Goal: Task Accomplishment & Management: Use online tool/utility

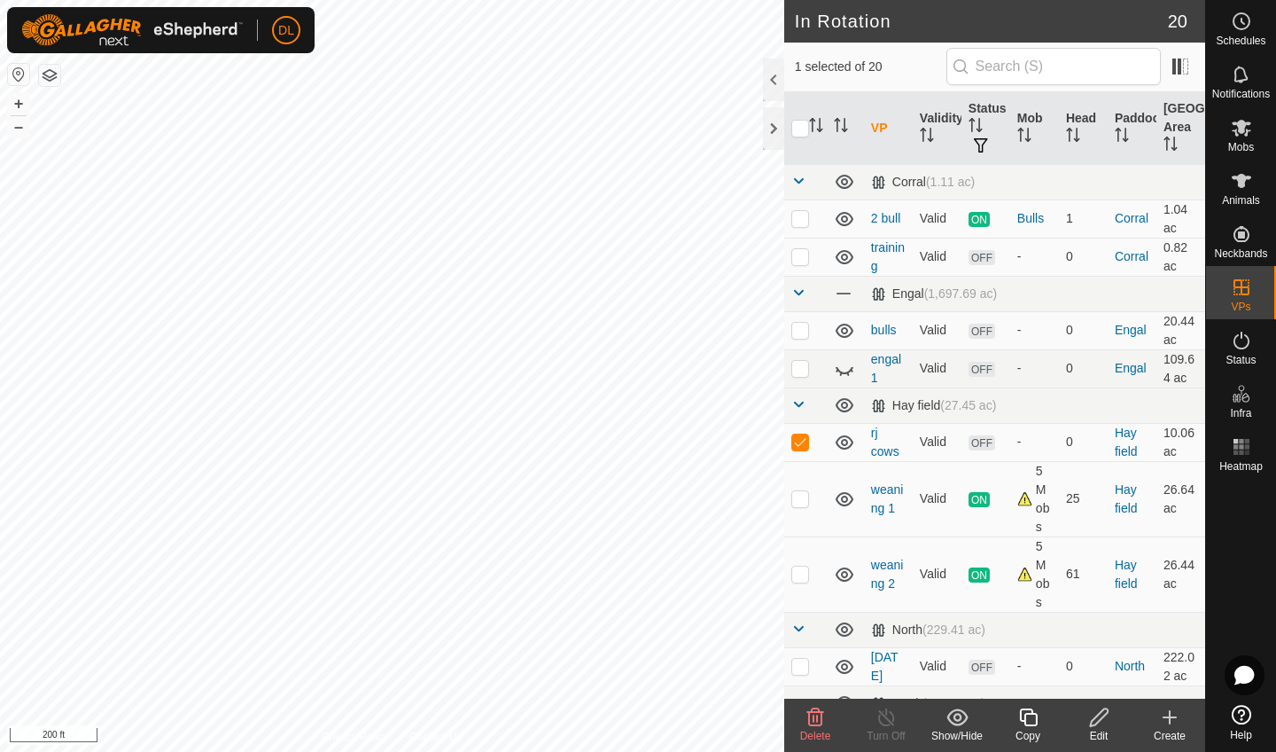
checkbox input "false"
checkbox input "true"
click at [1029, 726] on icon at bounding box center [1028, 717] width 18 height 18
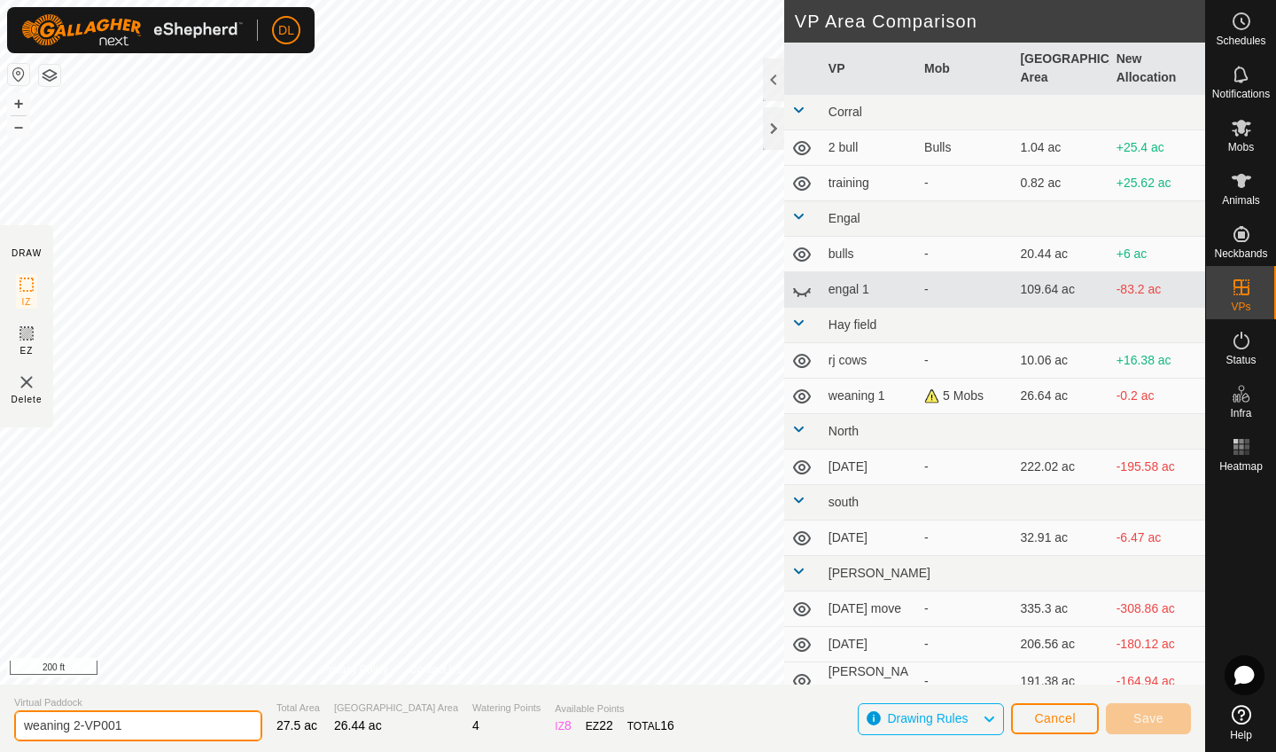
drag, startPoint x: 129, startPoint y: 721, endPoint x: 12, endPoint y: 715, distance: 117.1
click at [12, 715] on section "Virtual Paddock weaning 2-VP001 Total Area 27.5 ac Grazing Area 26.44 ac Wateri…" at bounding box center [602, 717] width 1205 height 67
type input "hold back from [GEOGRAPHIC_DATA]"
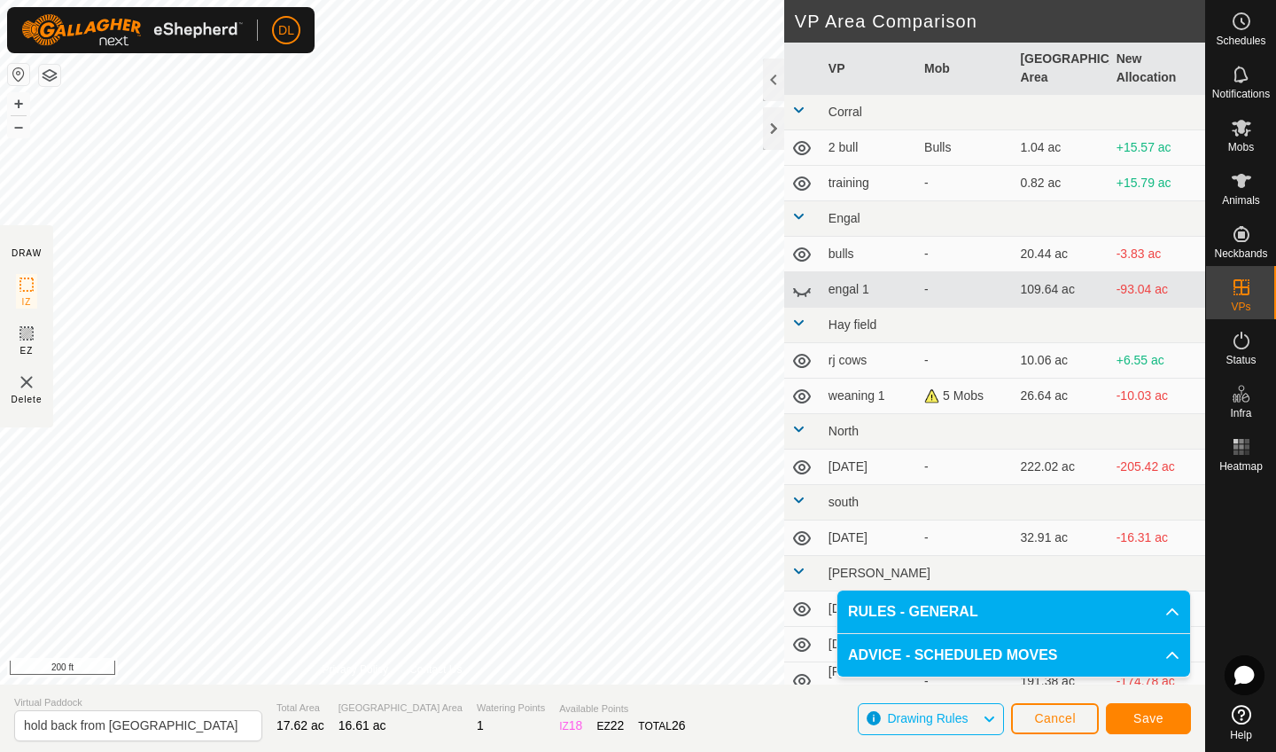
click at [1137, 714] on span "Save" at bounding box center [1148, 718] width 30 height 14
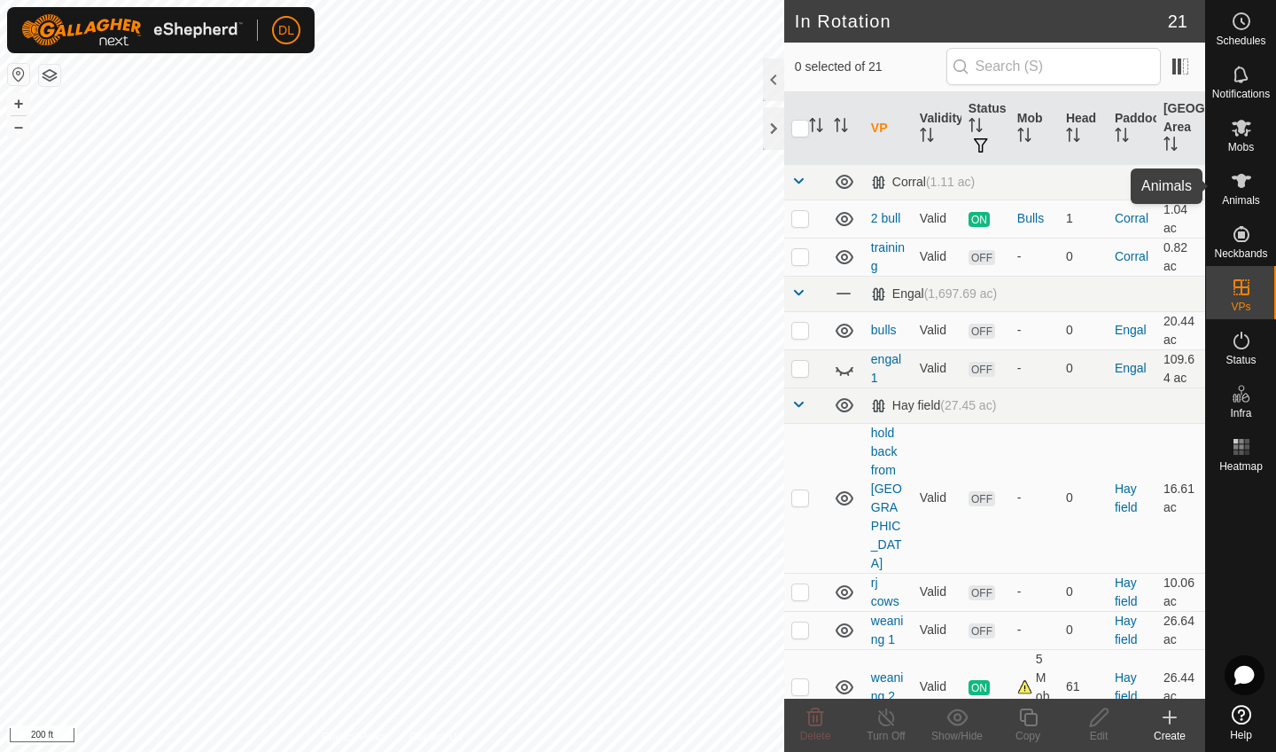
click at [1252, 196] on span "Animals" at bounding box center [1241, 200] width 38 height 11
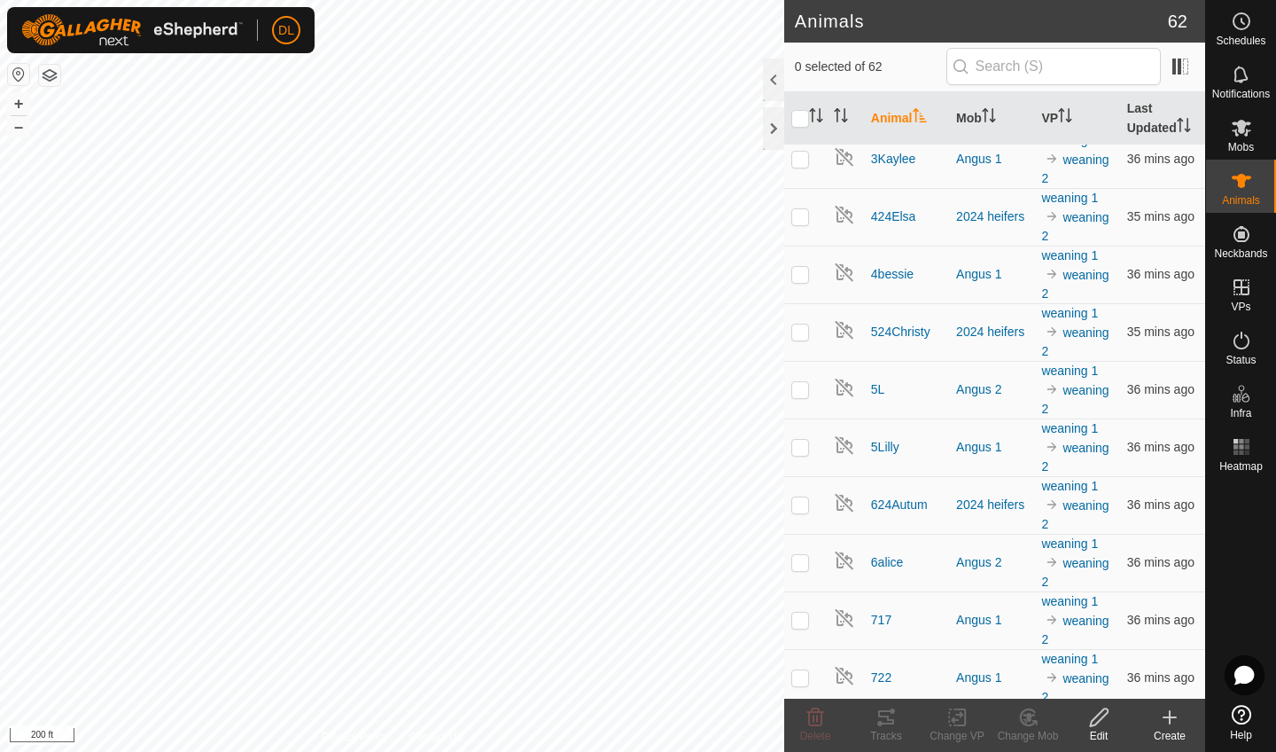
scroll to position [2854, 0]
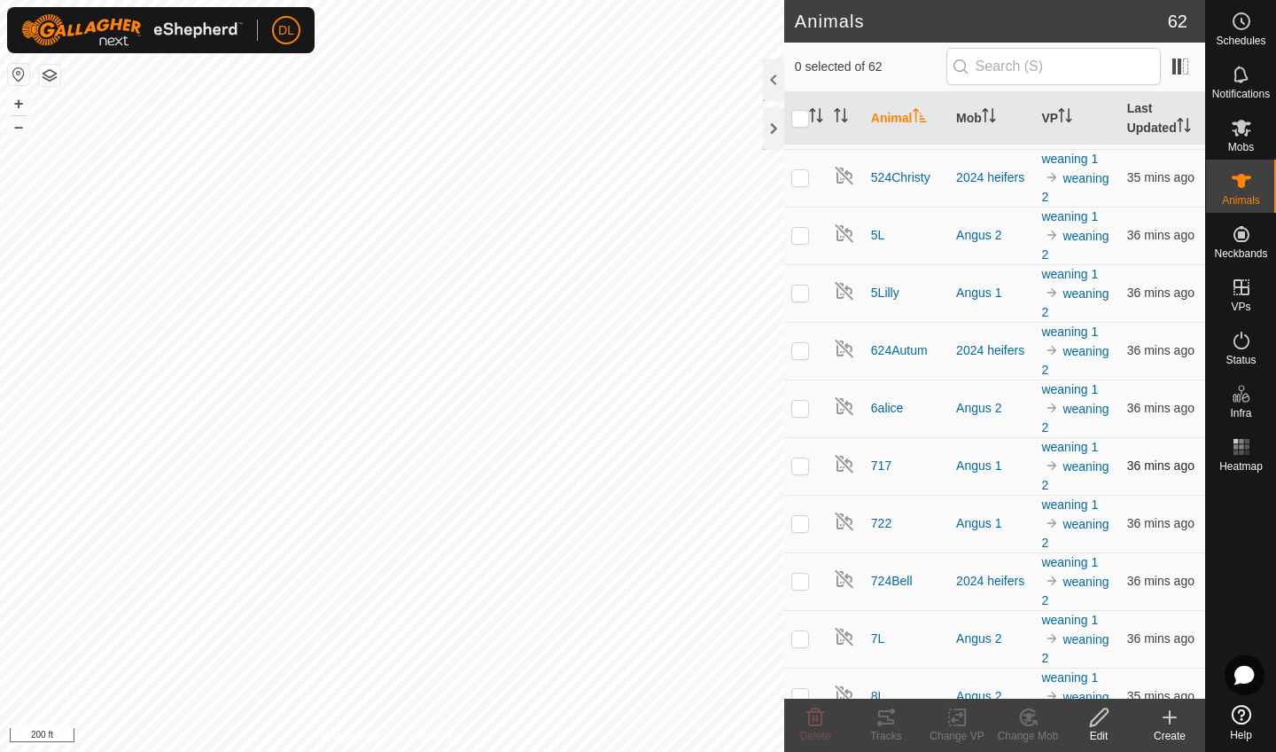
click at [798, 461] on p-checkbox at bounding box center [800, 465] width 18 height 14
checkbox input "true"
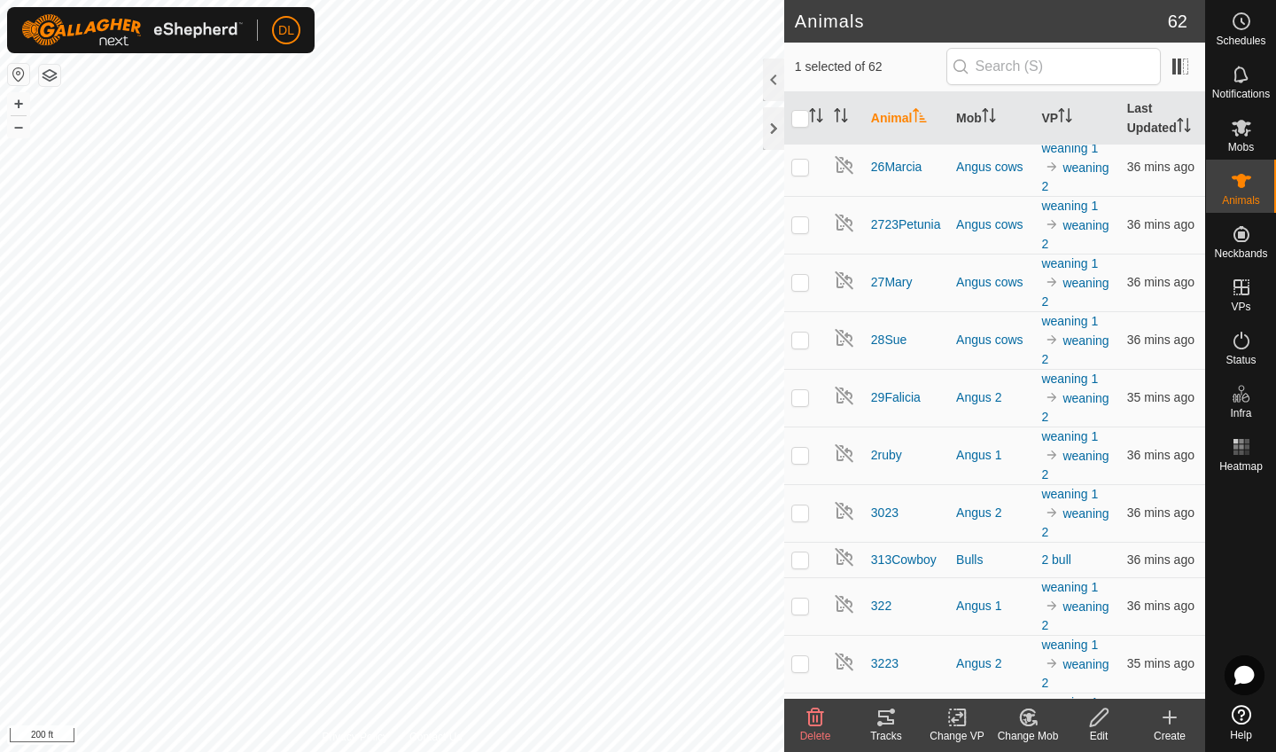
scroll to position [1906, 0]
click at [811, 234] on td at bounding box center [805, 226] width 43 height 58
checkbox input "true"
